Goal: Task Accomplishment & Management: Manage account settings

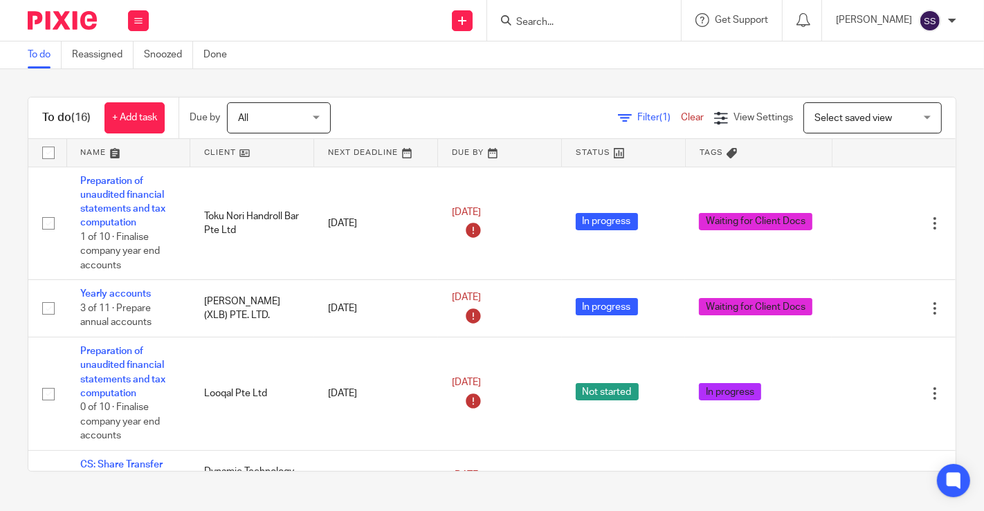
click at [0, 163] on div "To do (16) + Add task Due by All All Today Tomorrow This week Next week This mo…" at bounding box center [492, 284] width 984 height 430
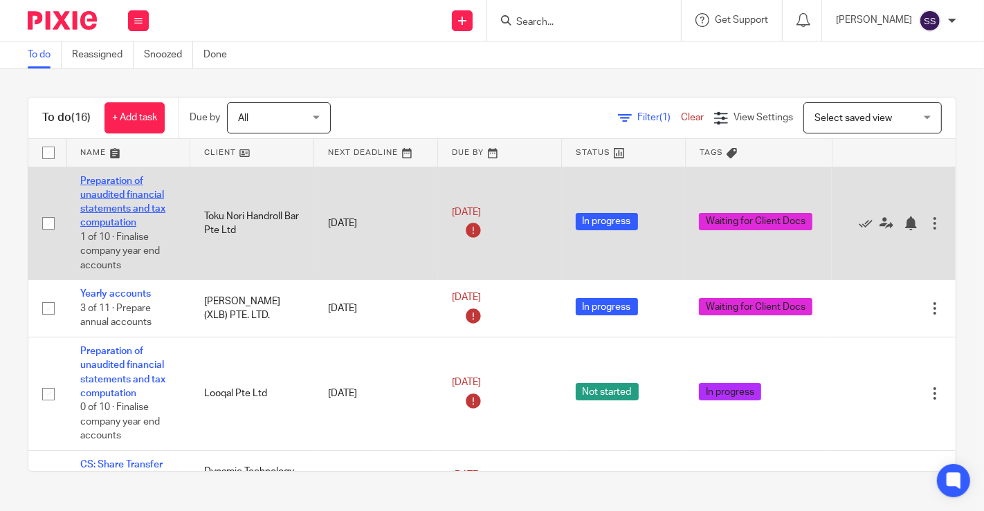
click at [112, 180] on link "Preparation of unaudited financial statements and tax computation" at bounding box center [122, 202] width 85 height 52
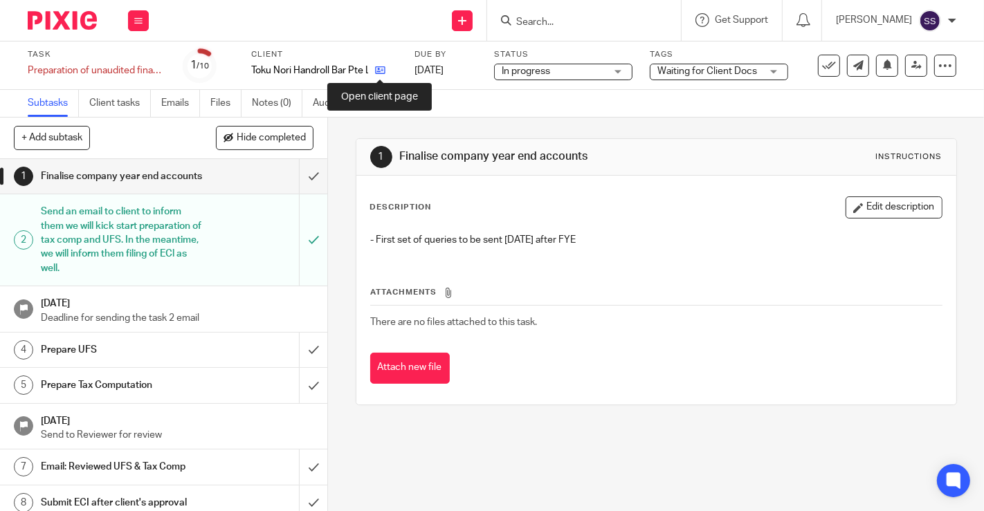
click at [383, 70] on icon at bounding box center [380, 70] width 10 height 10
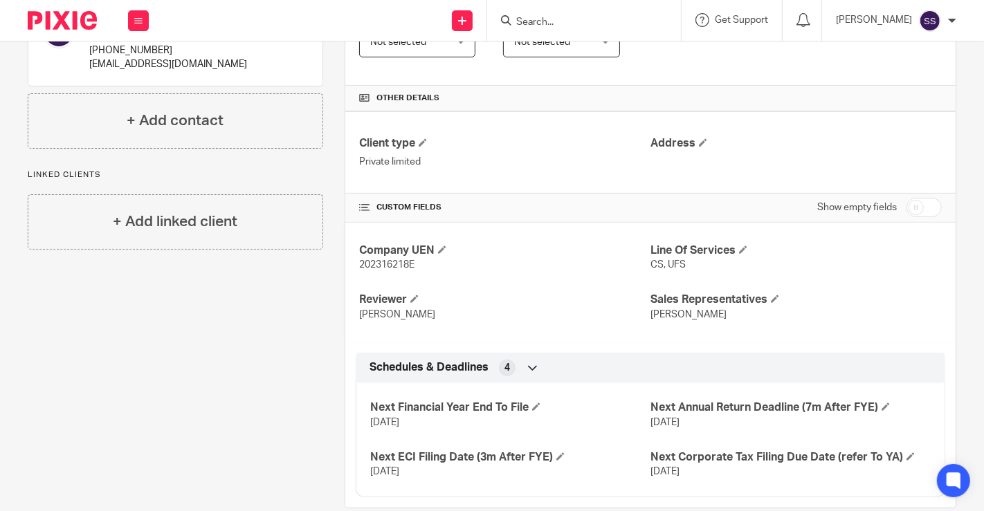
scroll to position [367, 0]
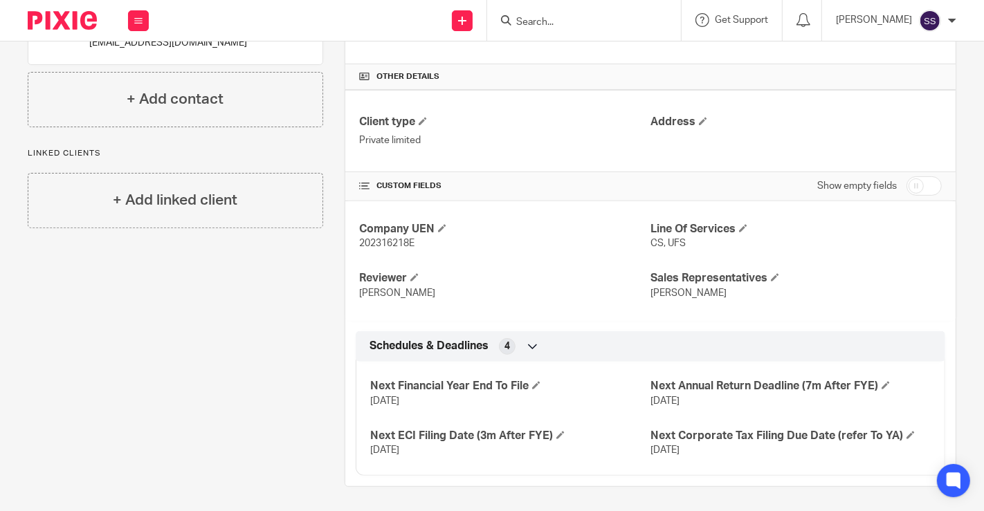
drag, startPoint x: 13, startPoint y: 327, endPoint x: 89, endPoint y: 277, distance: 90.8
click at [13, 327] on div "Client contacts Aeldra (Chef) +65 9220 0243 Edit contact Create client from con…" at bounding box center [164, 133] width 317 height 707
drag, startPoint x: 8, startPoint y: 325, endPoint x: 154, endPoint y: 151, distance: 227.5
click at [8, 325] on div "Client contacts Aeldra (Chef) +65 9220 0243 Edit contact Create client from con…" at bounding box center [164, 133] width 317 height 707
click at [739, 225] on span at bounding box center [743, 228] width 8 height 8
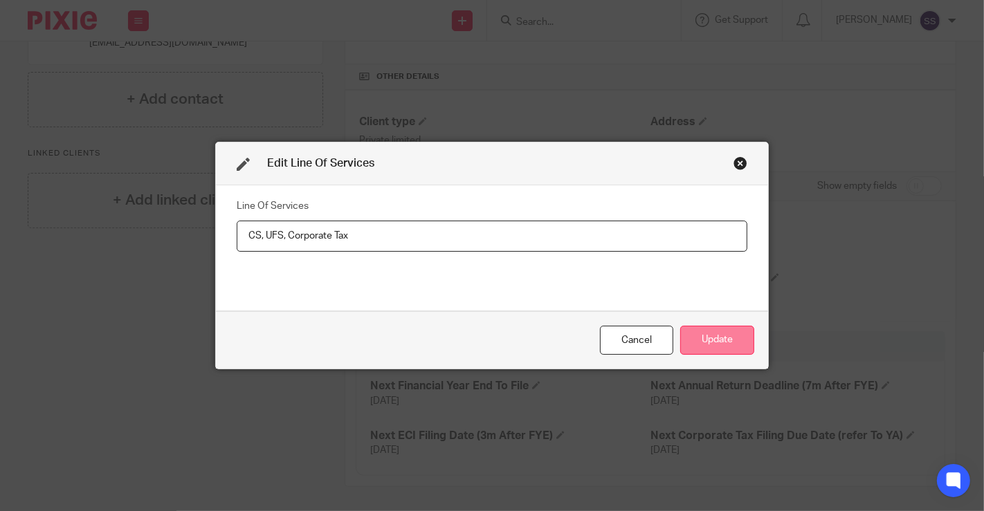
type input "CS, UFS, Corporate Tax"
click at [725, 349] on button "Update" at bounding box center [717, 341] width 74 height 30
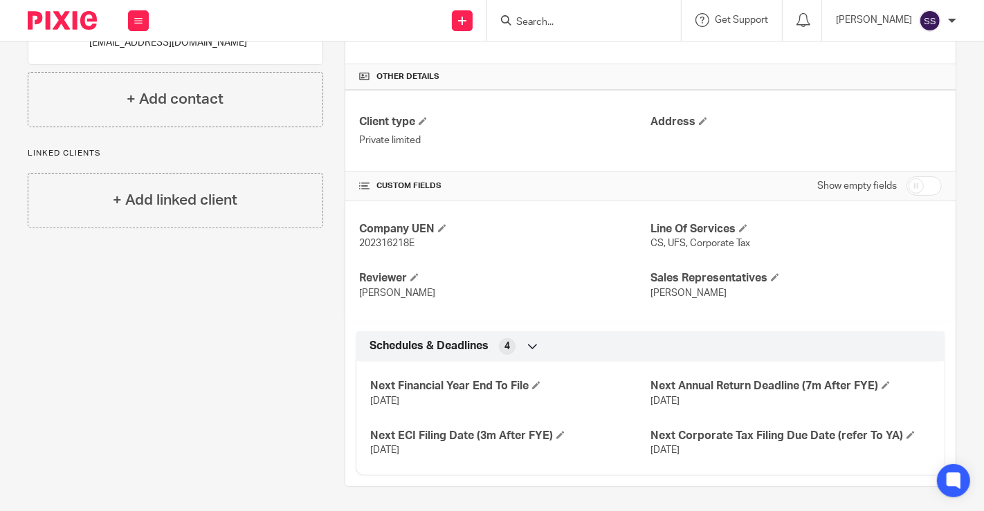
drag, startPoint x: 14, startPoint y: 269, endPoint x: 215, endPoint y: 268, distance: 201.4
click at [14, 269] on div "Client contacts Aeldra (Chef) +65 9220 0243 Edit contact Create client from con…" at bounding box center [164, 133] width 317 height 707
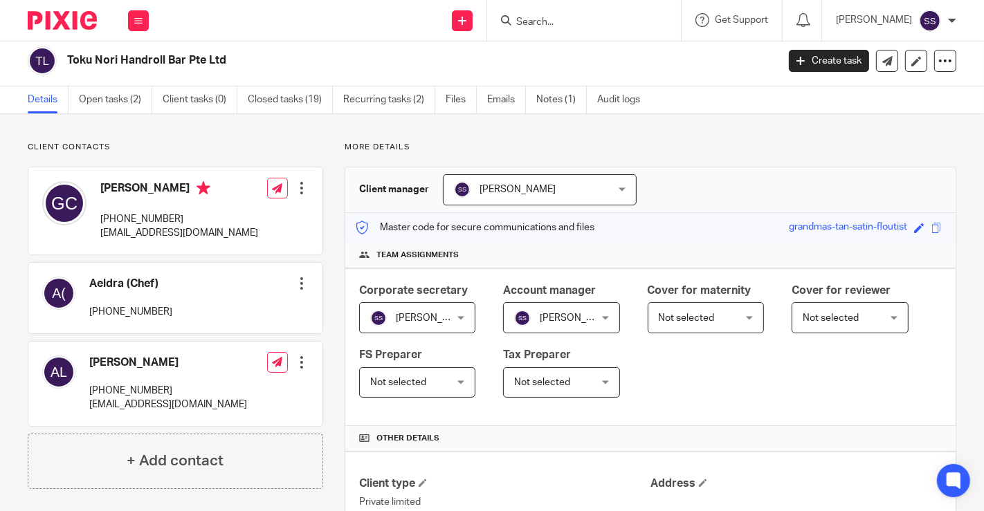
scroll to position [2, 0]
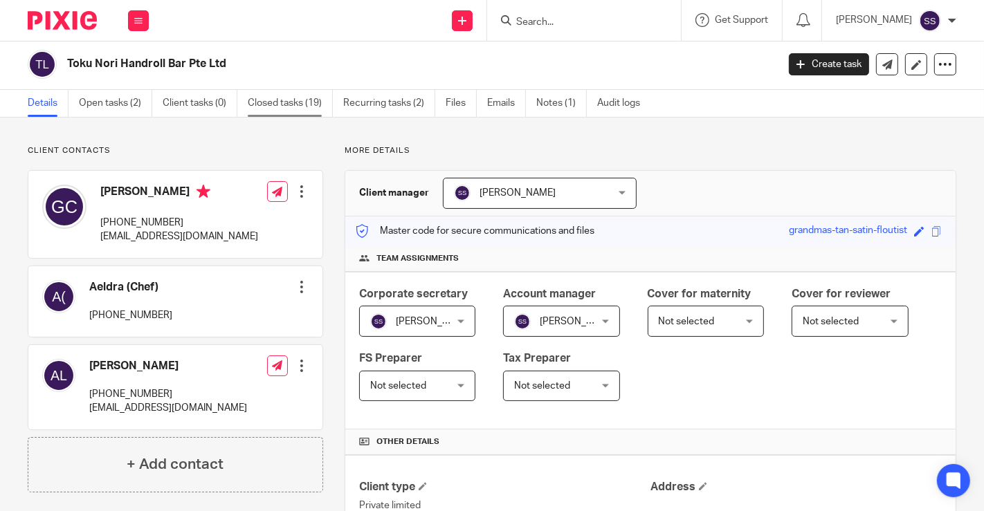
click at [287, 91] on link "Closed tasks (19)" at bounding box center [290, 103] width 85 height 27
click at [134, 102] on link "Open tasks (2)" at bounding box center [115, 103] width 73 height 27
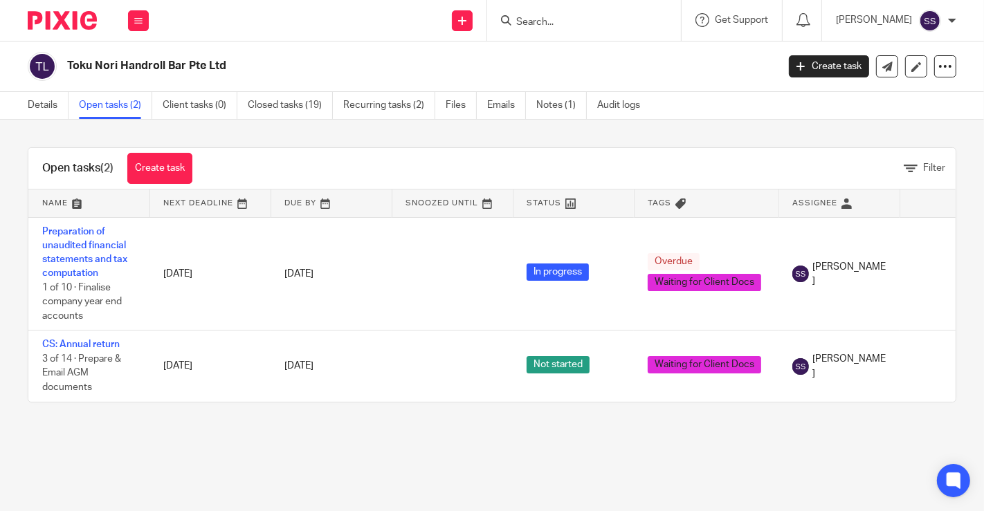
click at [365, 112] on link "Recurring tasks (2)" at bounding box center [389, 105] width 92 height 27
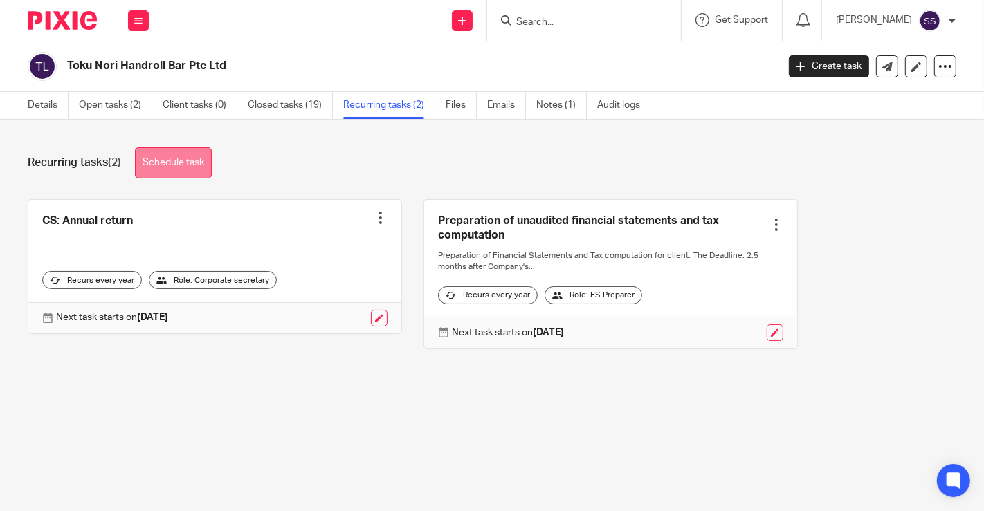
click at [178, 171] on link "Schedule task" at bounding box center [173, 162] width 77 height 31
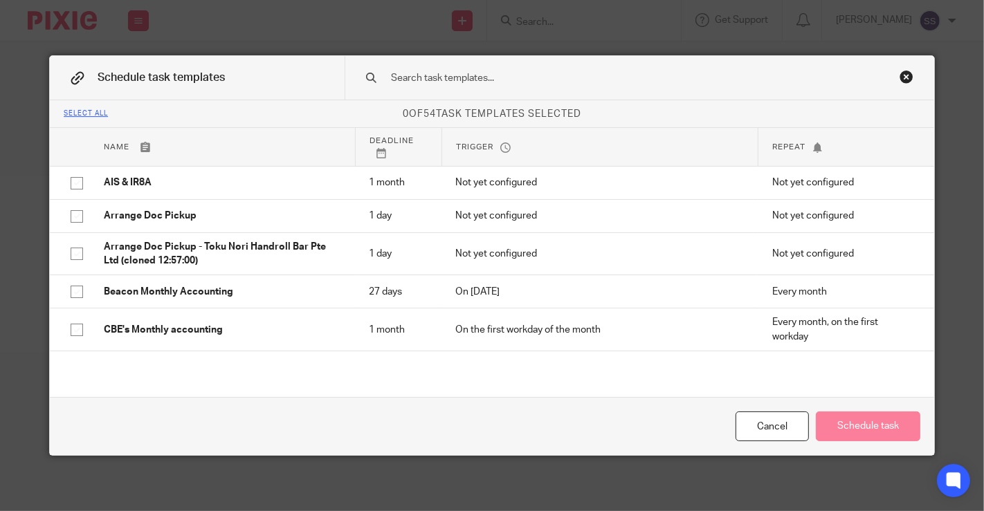
click at [496, 71] on input "text" at bounding box center [618, 78] width 456 height 15
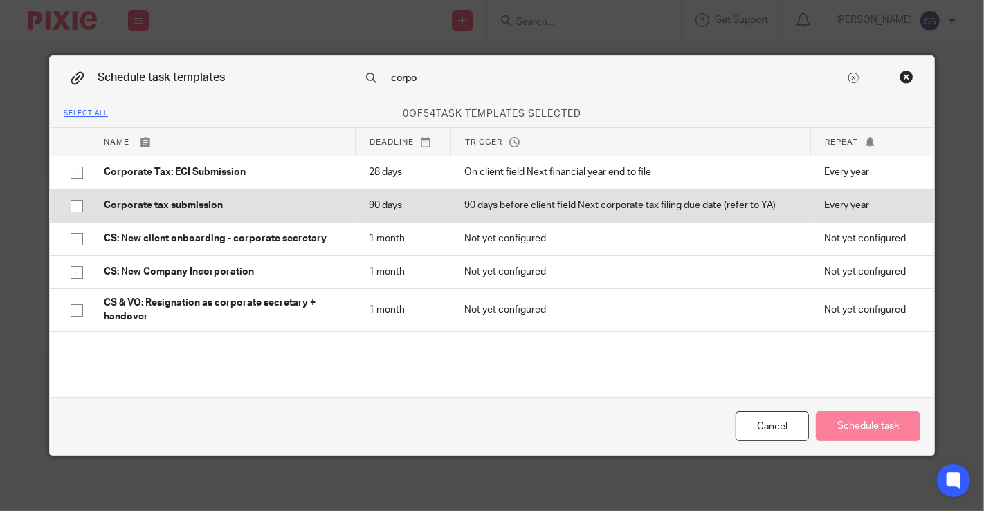
type input "corpo"
click at [71, 204] on input "checkbox" at bounding box center [77, 206] width 26 height 26
checkbox input "true"
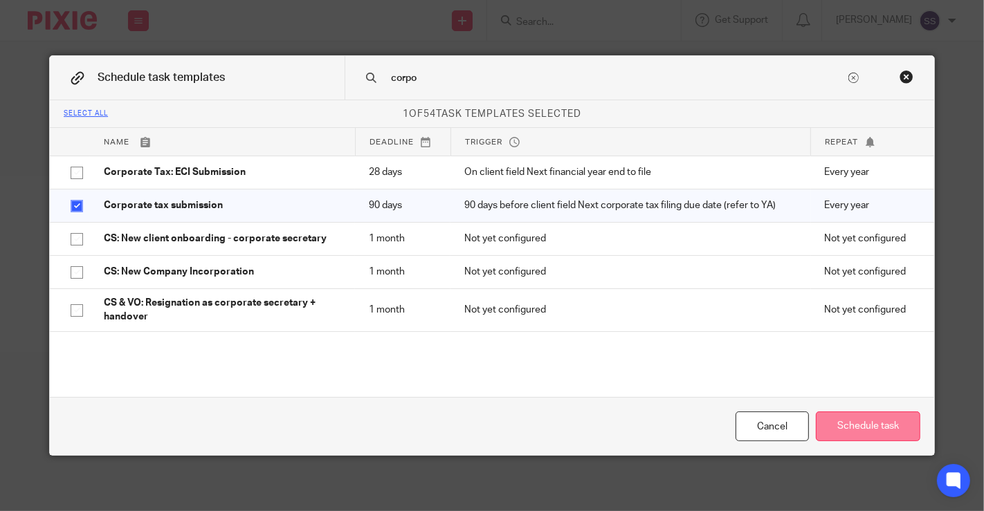
click at [862, 416] on button "Schedule task" at bounding box center [868, 427] width 104 height 30
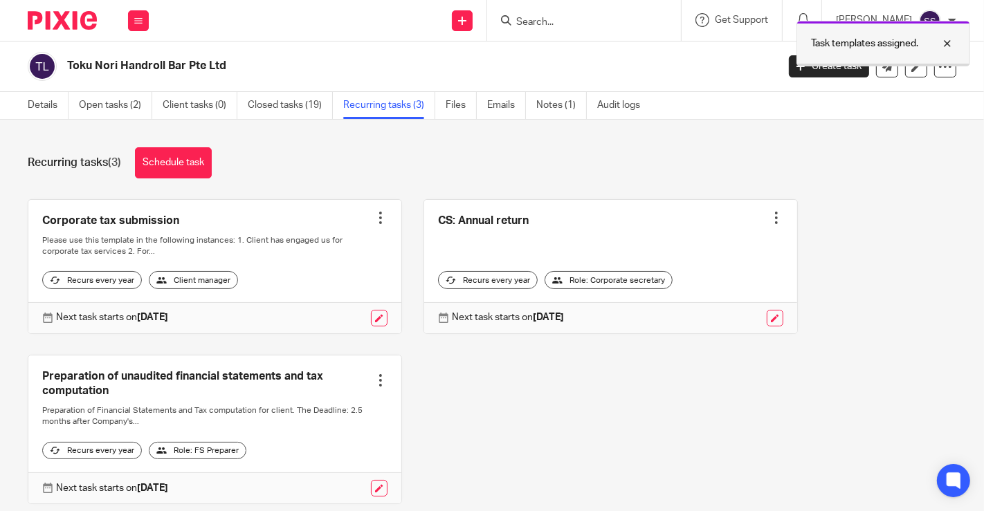
click at [943, 44] on div at bounding box center [936, 43] width 37 height 17
